Goal: Check status: Check status

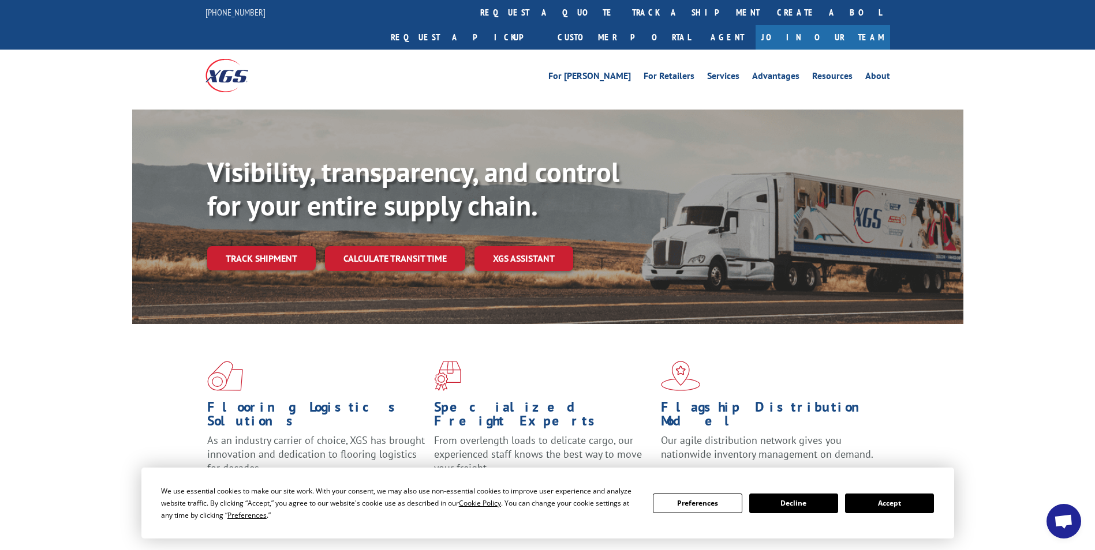
click at [280, 220] on div "Visibility, transparency, and control for your entire supply chain. Track shipm…" at bounding box center [585, 236] width 756 height 161
click at [273, 246] on link "Track shipment" at bounding box center [261, 258] width 108 height 24
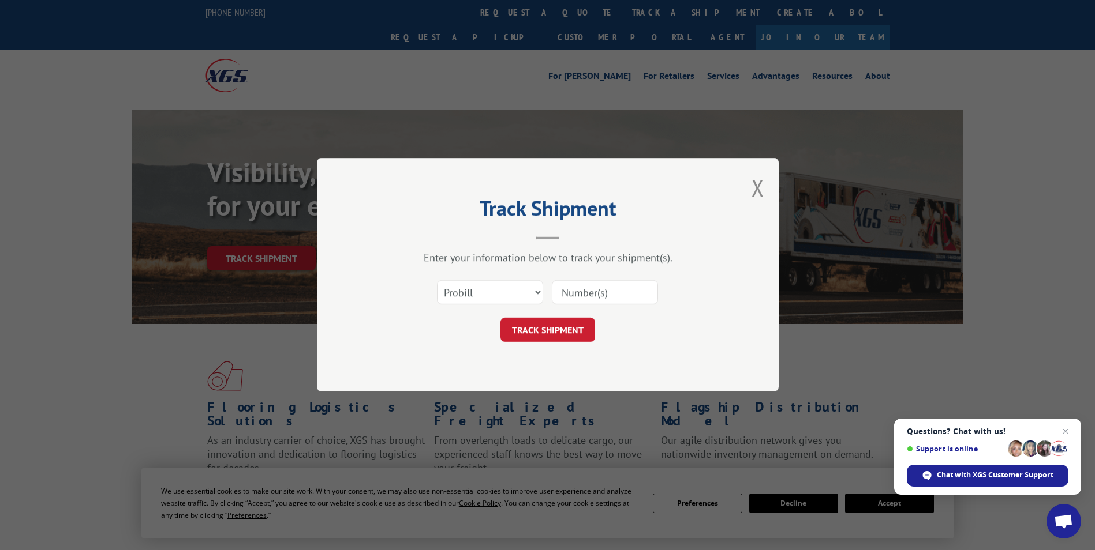
click at [597, 291] on input at bounding box center [605, 293] width 106 height 24
paste input "2867055"
type input "2867055"
click at [537, 289] on select "Select category... Probill BOL PO" at bounding box center [490, 293] width 106 height 24
select select "bol"
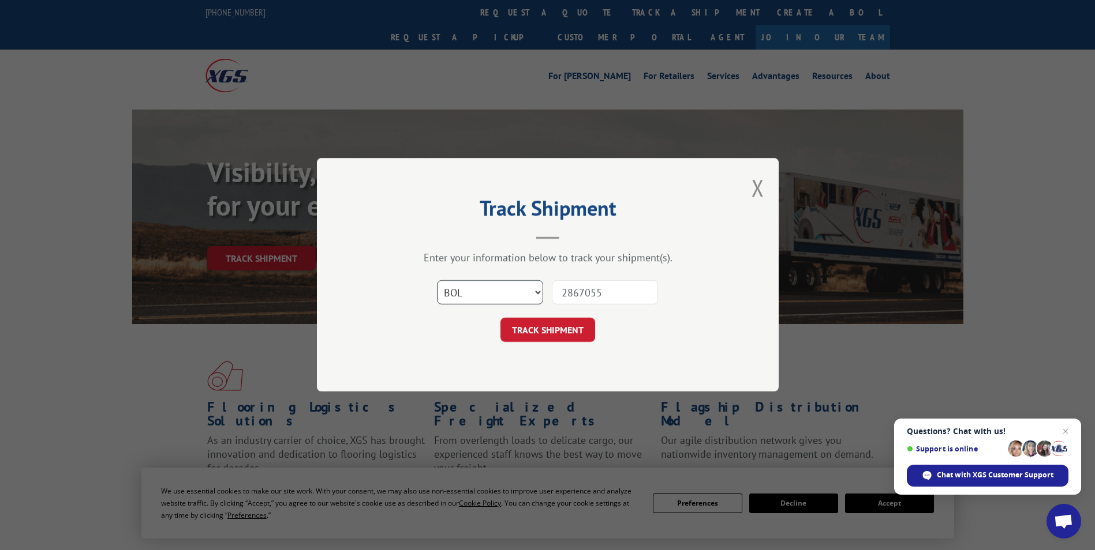
click at [437, 281] on select "Select category... Probill BOL PO" at bounding box center [490, 293] width 106 height 24
click at [543, 330] on button "TRACK SHIPMENT" at bounding box center [547, 330] width 95 height 24
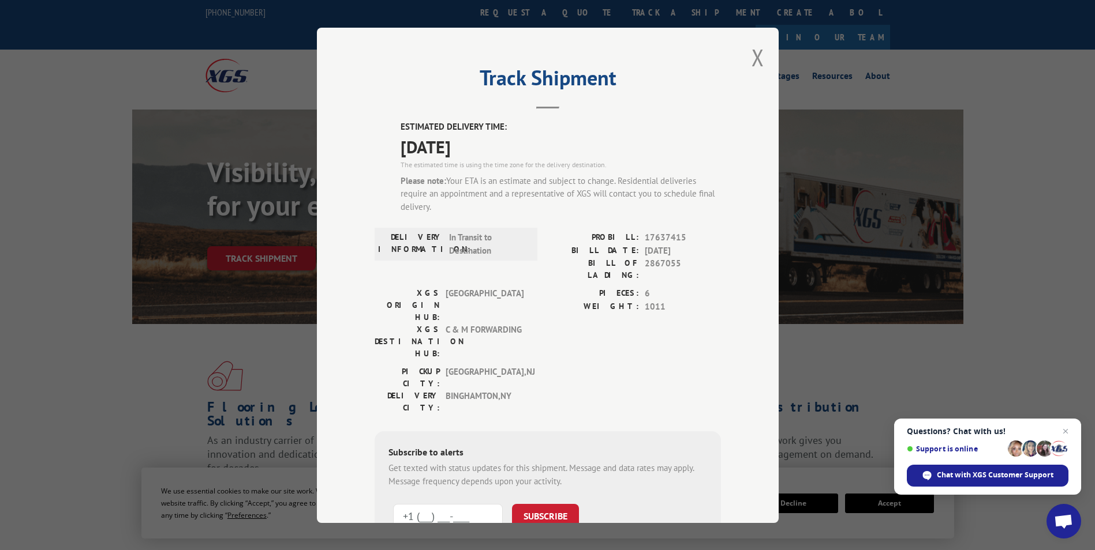
click at [436, 504] on input "+1 (___) ___-____" at bounding box center [448, 516] width 110 height 24
type input "[PHONE_NUMBER]"
click at [553, 504] on button "SUBSCRIBE" at bounding box center [545, 516] width 67 height 24
click at [752, 64] on button "Close modal" at bounding box center [757, 57] width 13 height 31
